Goal: Task Accomplishment & Management: Manage account settings

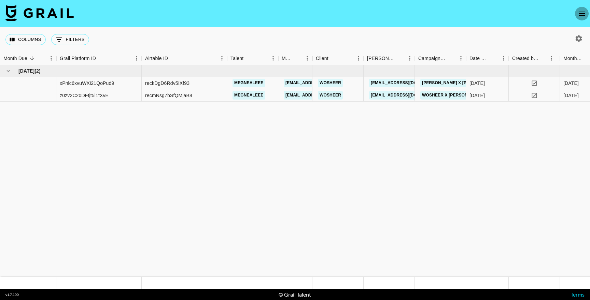
click at [582, 15] on icon "open drawer" at bounding box center [582, 14] width 6 height 4
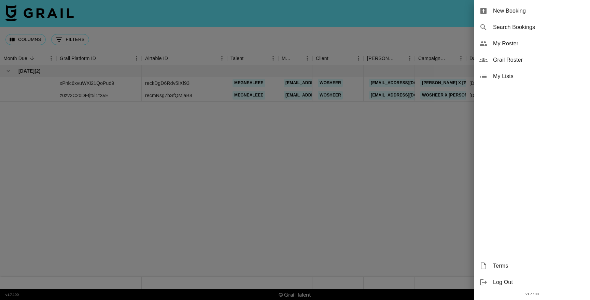
click at [509, 44] on span "My Roster" at bounding box center [538, 44] width 91 height 8
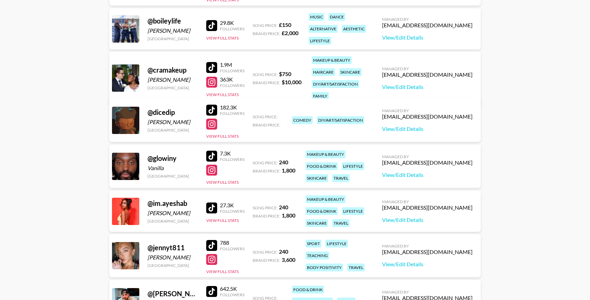
scroll to position [184, 0]
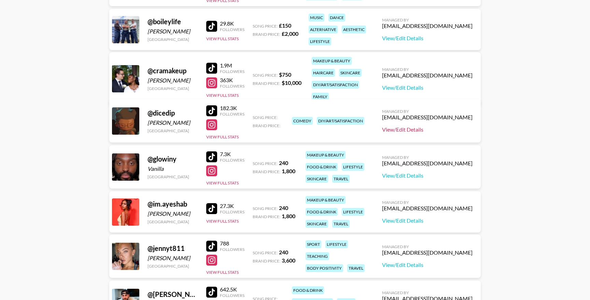
click at [420, 127] on link "View/Edit Details" at bounding box center [427, 129] width 90 height 7
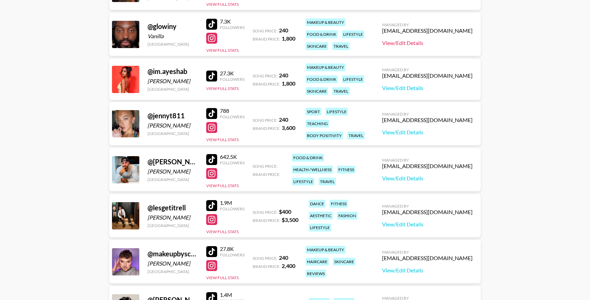
scroll to position [317, 0]
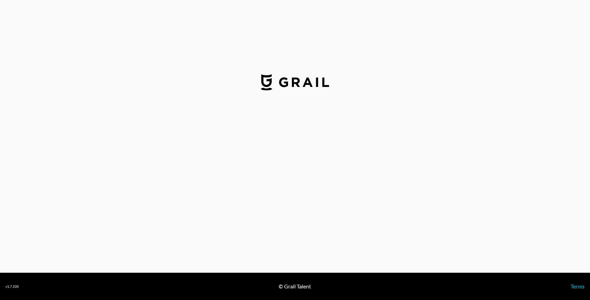
select select "USD"
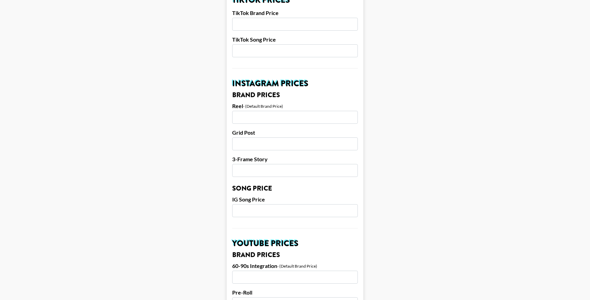
scroll to position [226, 0]
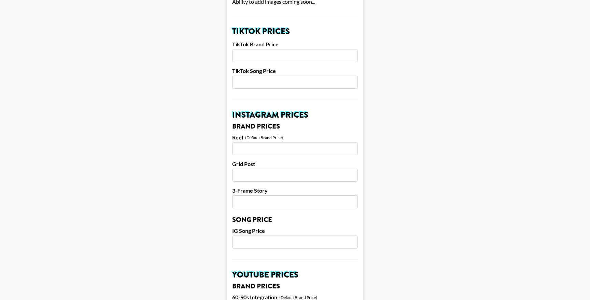
click at [282, 50] on input "number" at bounding box center [295, 55] width 126 height 13
type input "3"
type input "3000"
type input "350"
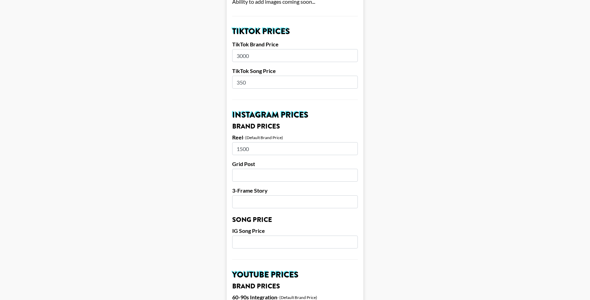
type input "1500"
drag, startPoint x: 268, startPoint y: 184, endPoint x: 273, endPoint y: 177, distance: 8.7
click at [268, 184] on form "Airtable ID: recTCpjVBCpEmdPbZ Manager(s) [PERSON_NAME][EMAIL_ADDRESS][PERSON_N…" at bounding box center [295, 237] width 137 height 850
click at [275, 175] on input "125" at bounding box center [295, 175] width 126 height 13
type input "1250"
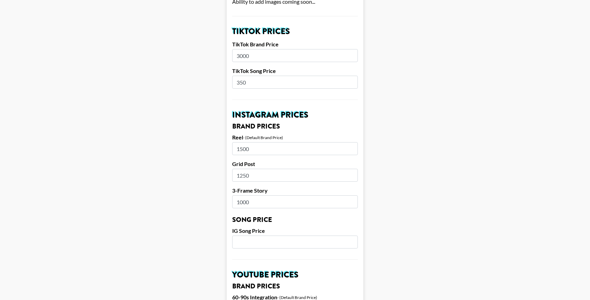
type input "1000"
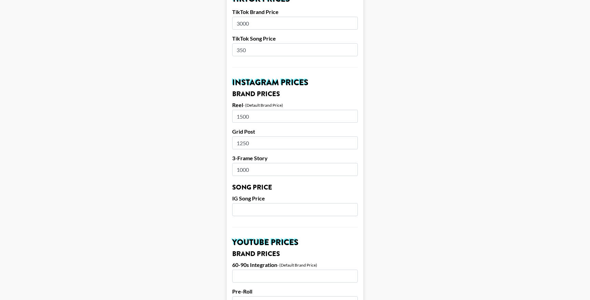
click at [285, 211] on input "number" at bounding box center [295, 209] width 126 height 13
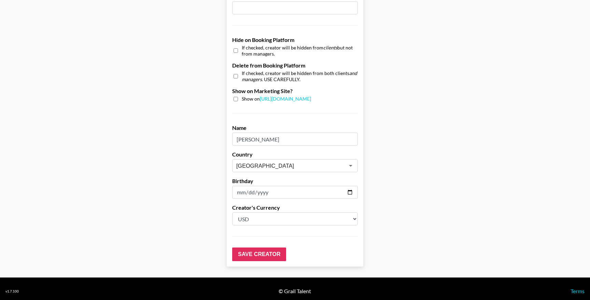
scroll to position [626, 0]
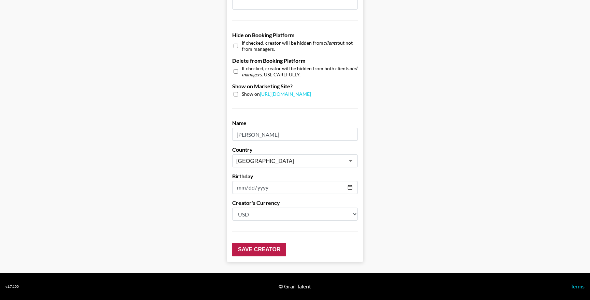
type input "200"
click at [265, 251] on input "Save Creator" at bounding box center [259, 250] width 54 height 14
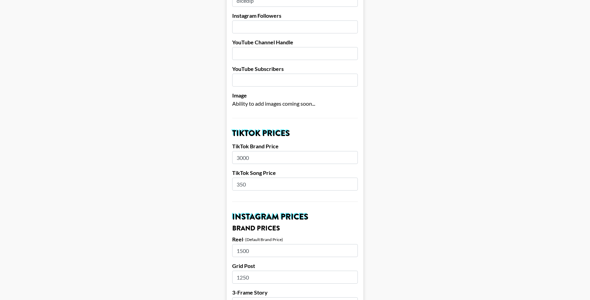
scroll to position [0, 0]
